Goal: Navigation & Orientation: Find specific page/section

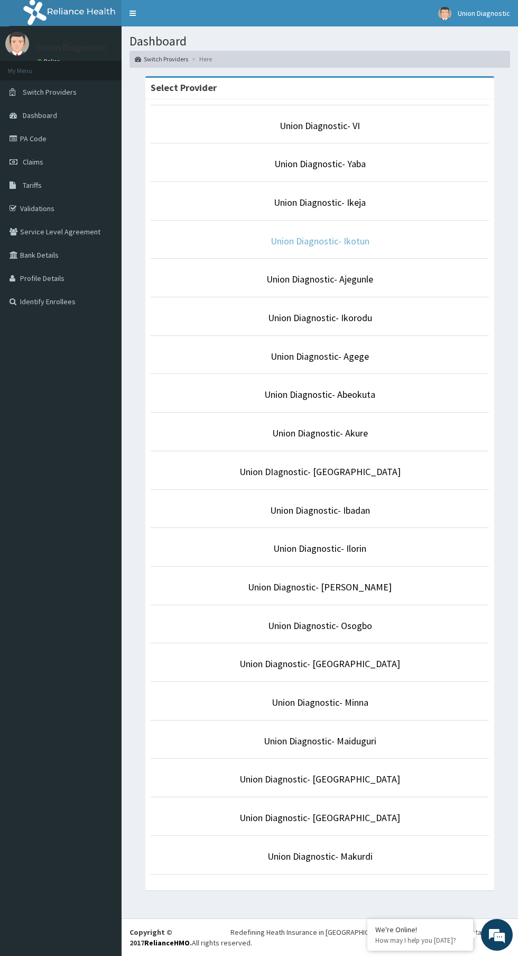
click at [314, 238] on link "Union Diagnostic- Ikotun" at bounding box center [320, 241] width 99 height 12
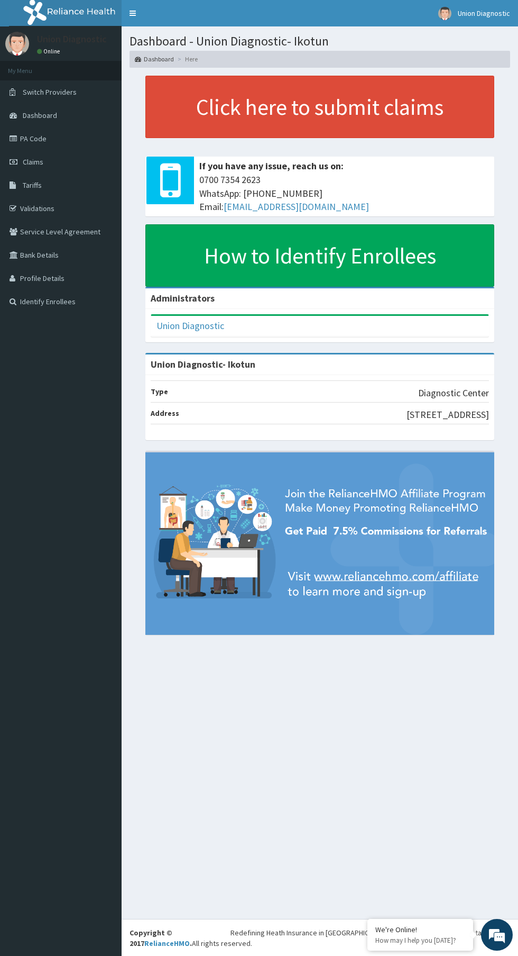
click at [46, 134] on link "PA Code" at bounding box center [61, 138] width 122 height 23
